Goal: Navigation & Orientation: Find specific page/section

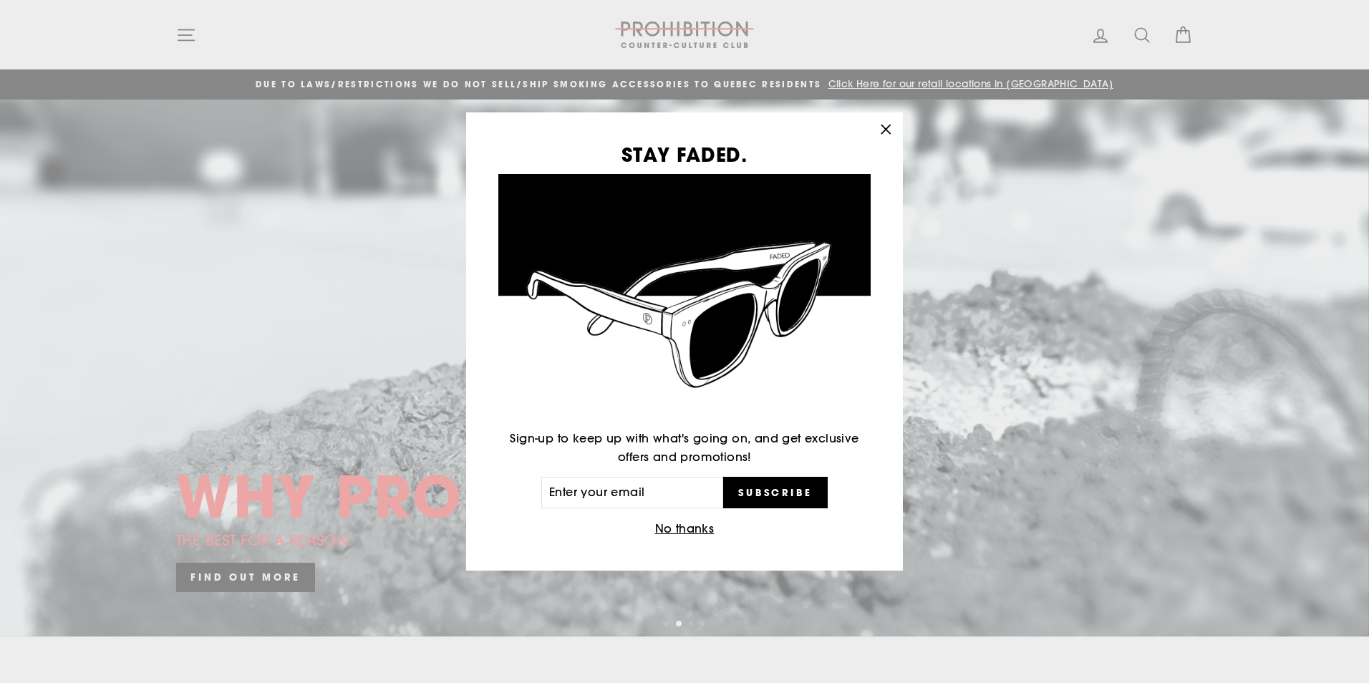
click at [887, 127] on icon "button" at bounding box center [886, 130] width 20 height 20
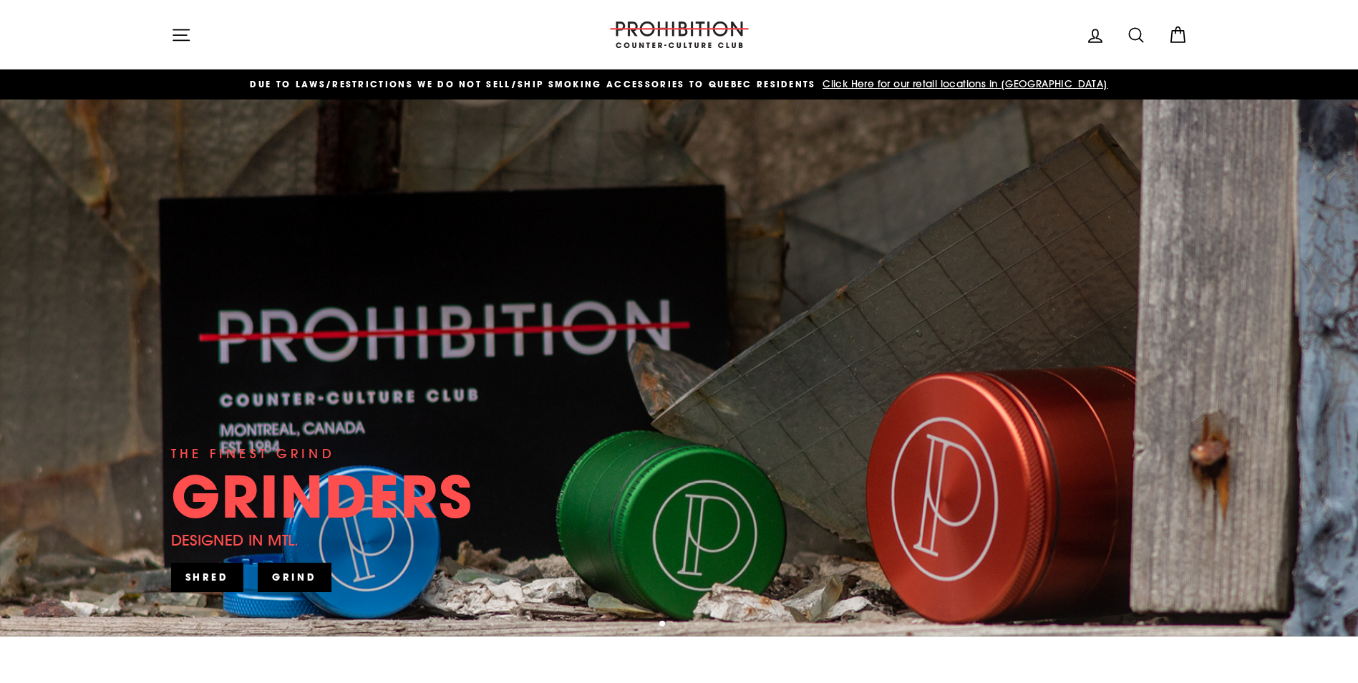
click at [669, 41] on img at bounding box center [679, 34] width 143 height 26
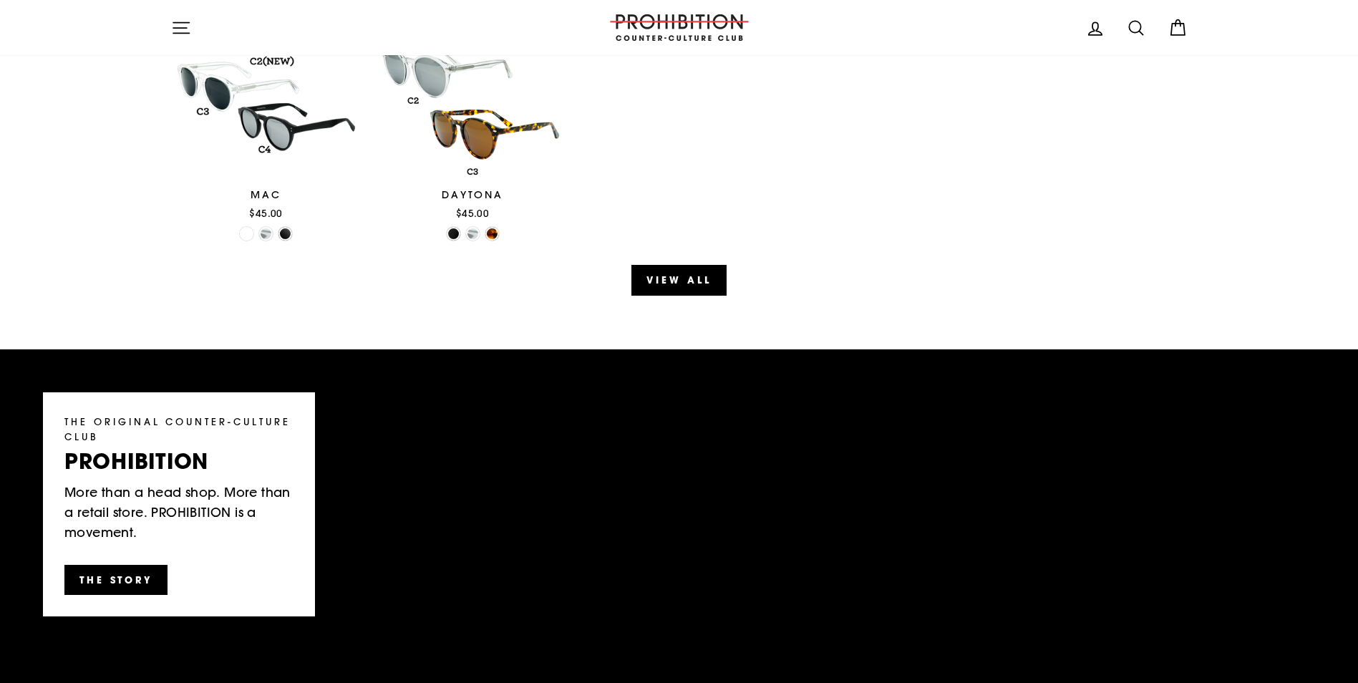
scroll to position [1790, 0]
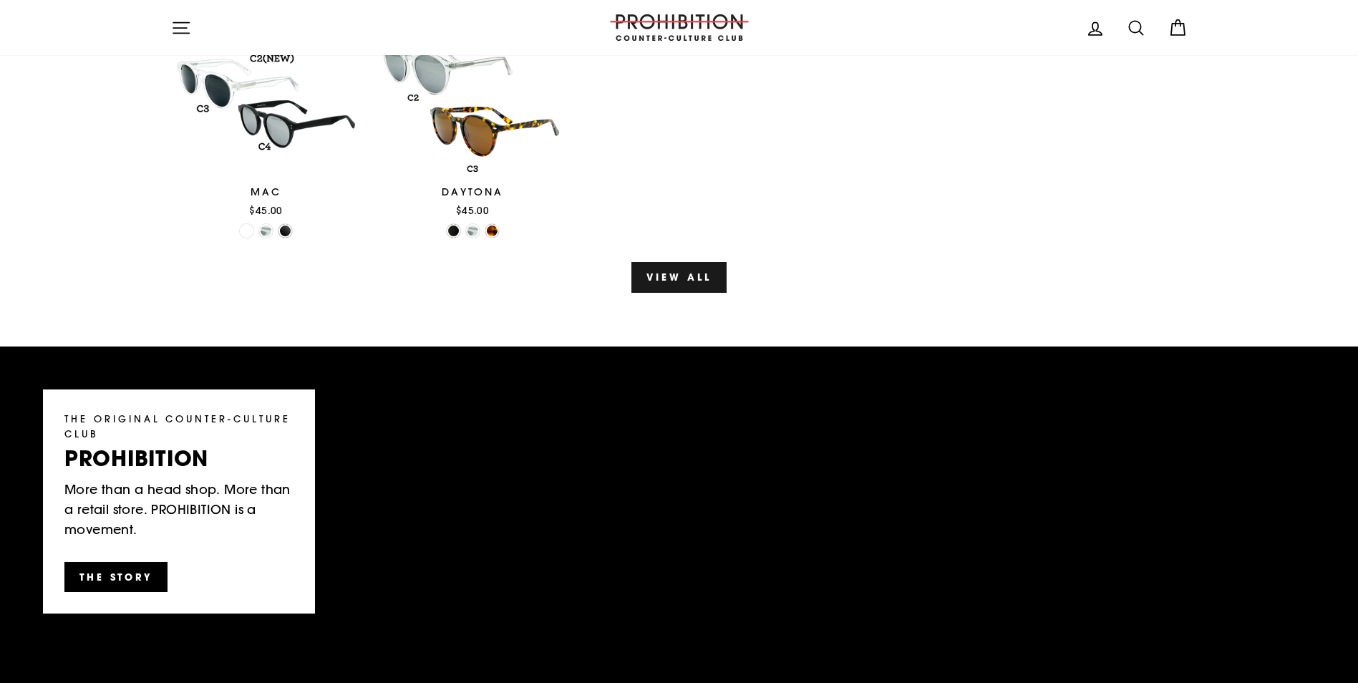
click at [667, 273] on link "View all" at bounding box center [679, 277] width 95 height 30
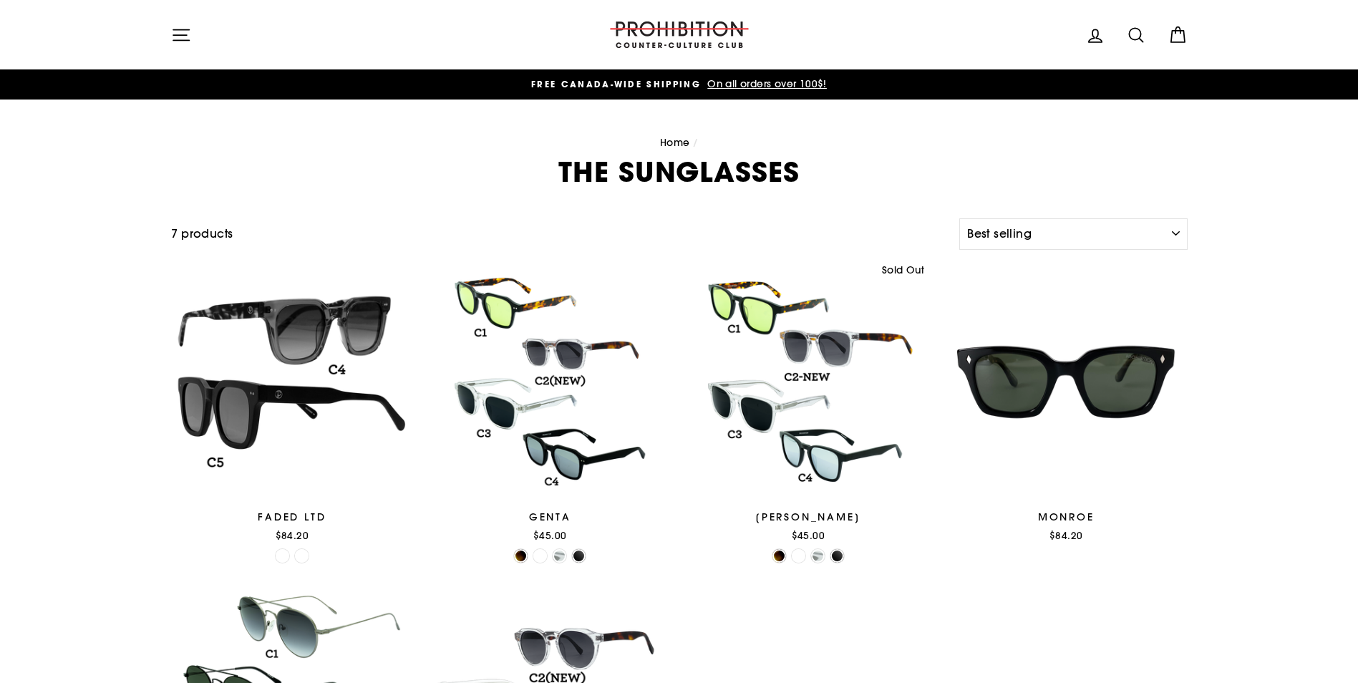
select select "best-selling"
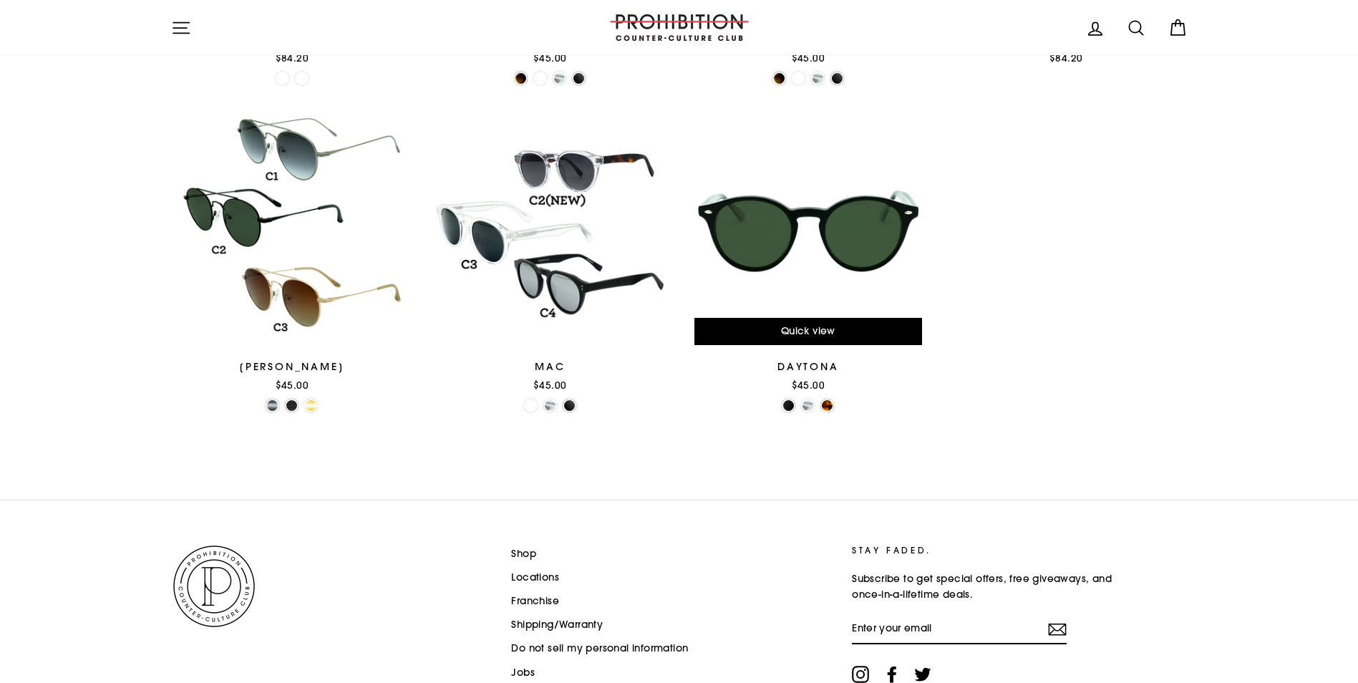
scroll to position [556, 0]
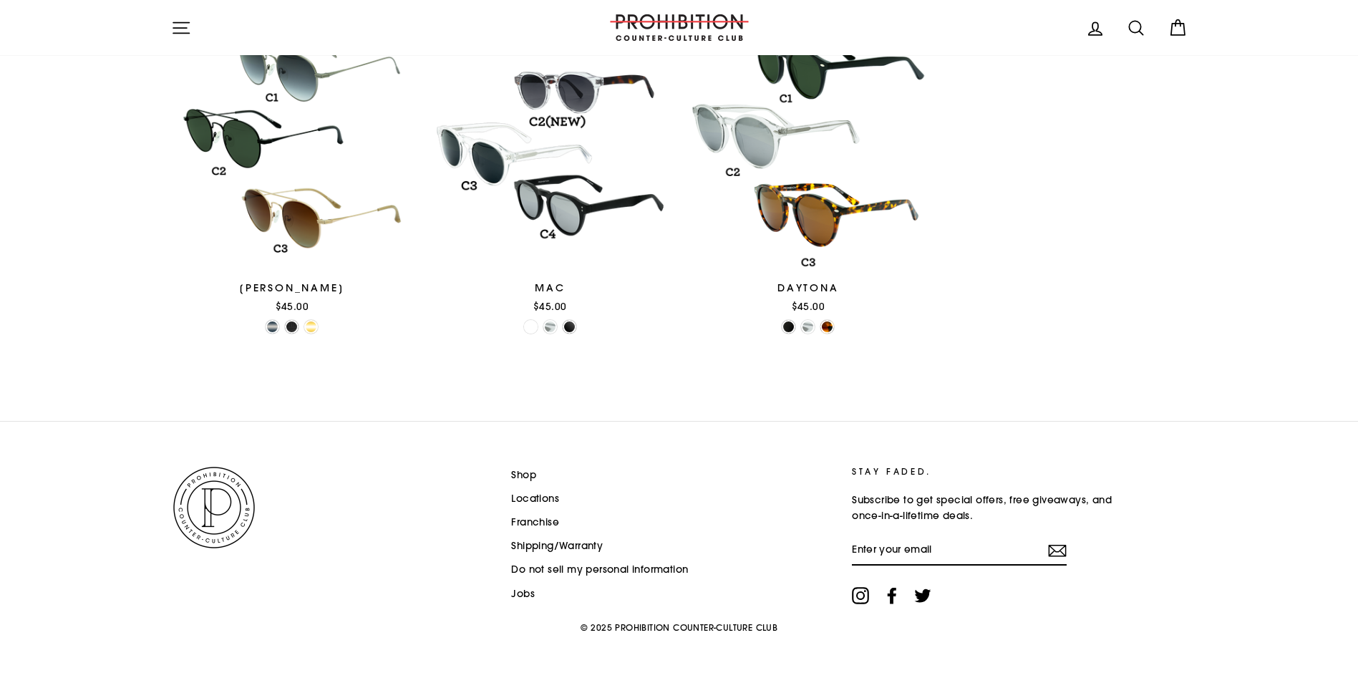
click at [519, 471] on link "Shop" at bounding box center [523, 475] width 25 height 21
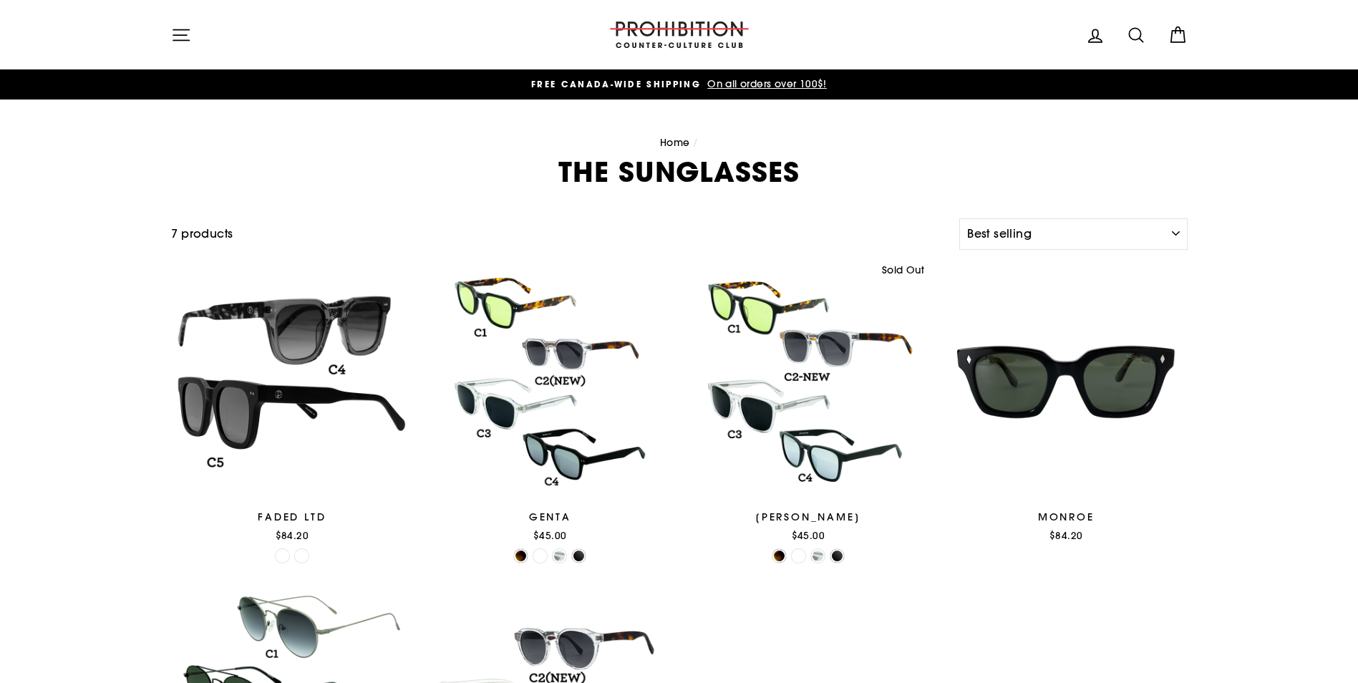
select select "best-selling"
click at [624, 79] on span "FREE CANADA-WIDE SHIPPING" at bounding box center [616, 84] width 170 height 12
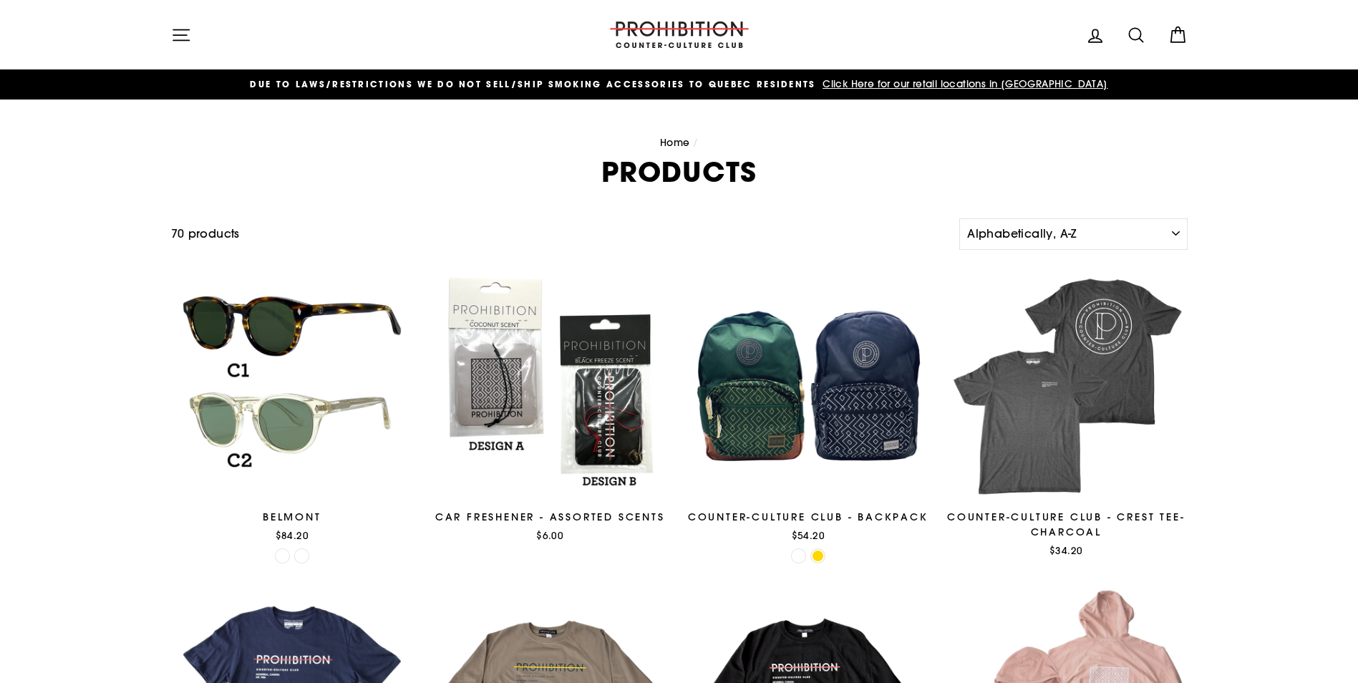
click at [875, 82] on span "Click Here for our retail locations in [GEOGRAPHIC_DATA]" at bounding box center [963, 83] width 289 height 13
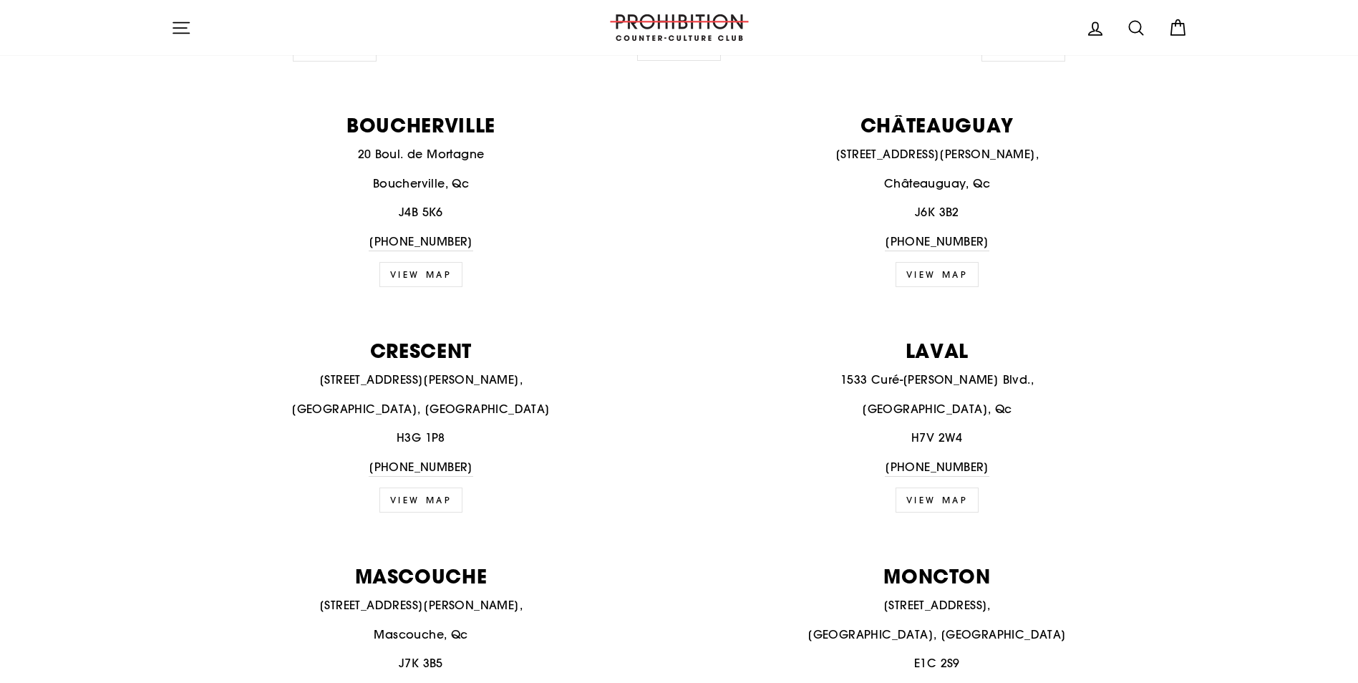
scroll to position [859, 0]
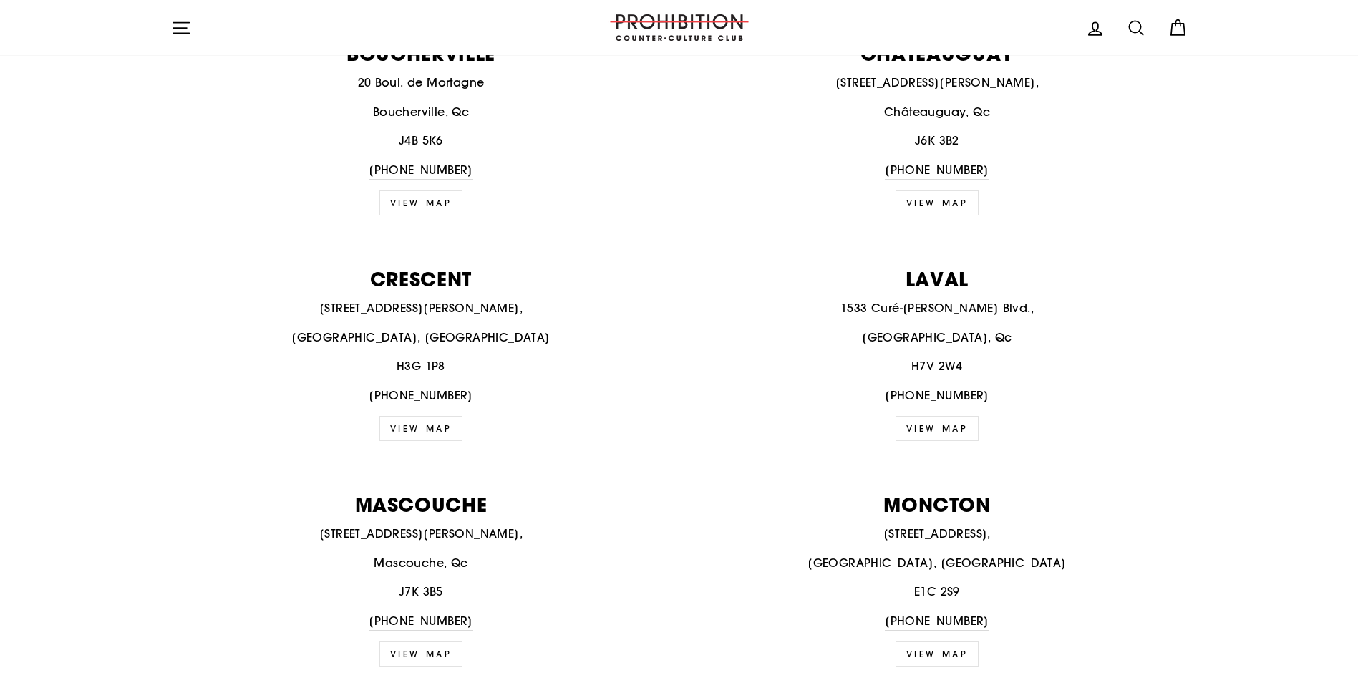
click at [937, 424] on link "View map" at bounding box center [938, 428] width 84 height 25
